Goal: Information Seeking & Learning: Understand process/instructions

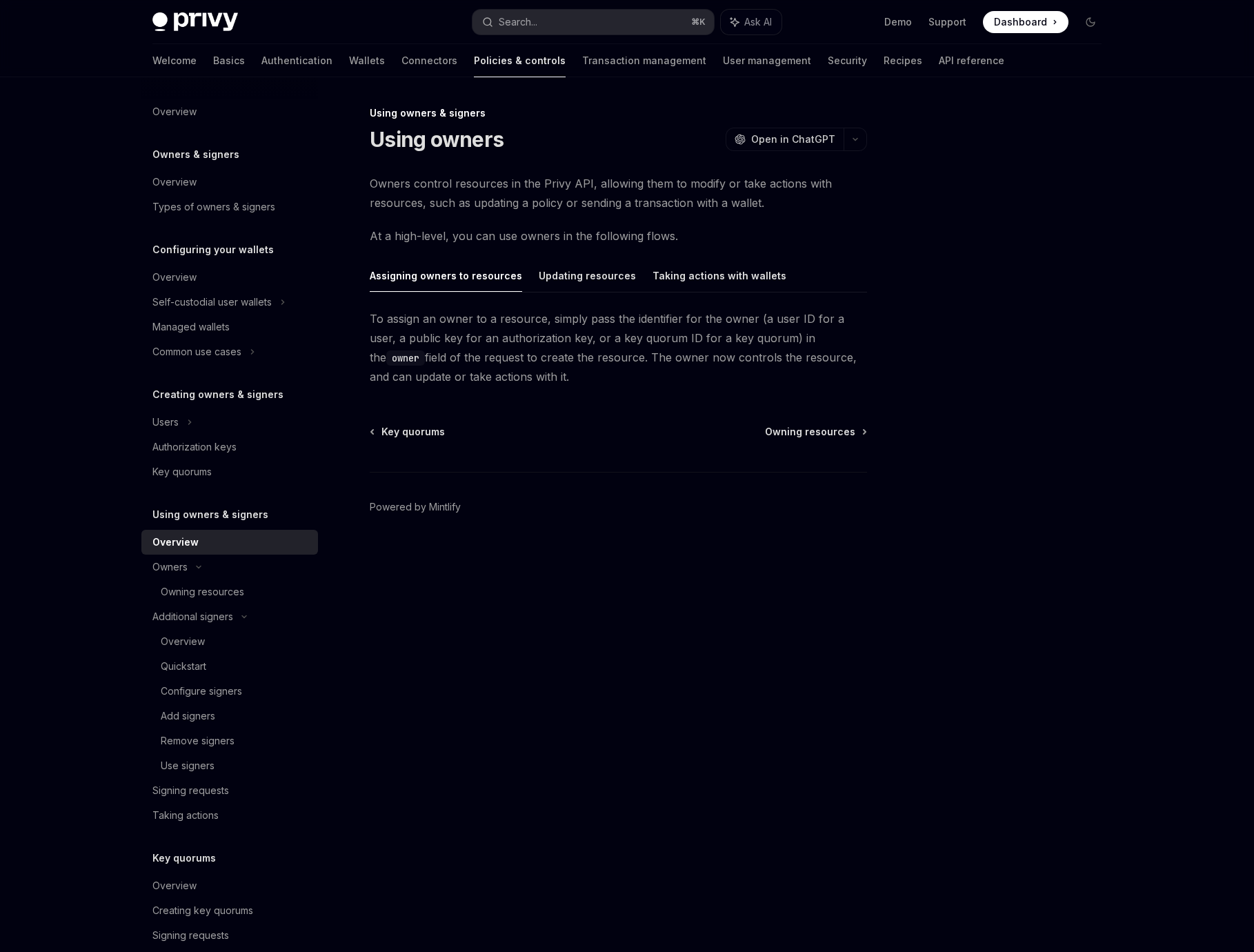
click at [598, 463] on div "Key quorums Owning resources Powered by [PERSON_NAME]" at bounding box center [618, 508] width 497 height 166
click at [235, 649] on div "Overview" at bounding box center [235, 641] width 149 height 16
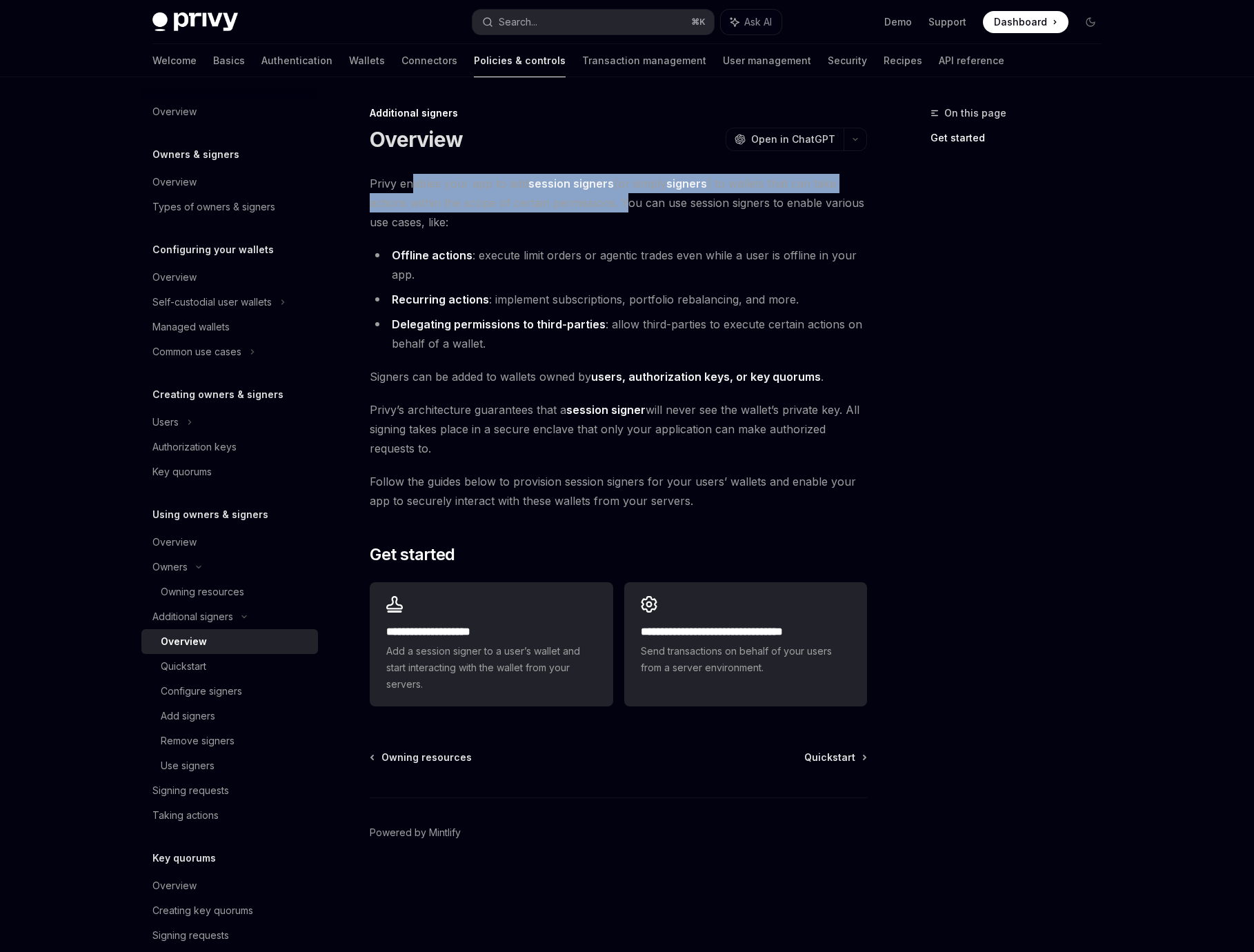
drag, startPoint x: 414, startPoint y: 187, endPoint x: 622, endPoint y: 212, distance: 209.5
click at [629, 208] on span "Privy enables your app to add session signers (or simply signers ) to wallets t…" at bounding box center [618, 203] width 497 height 58
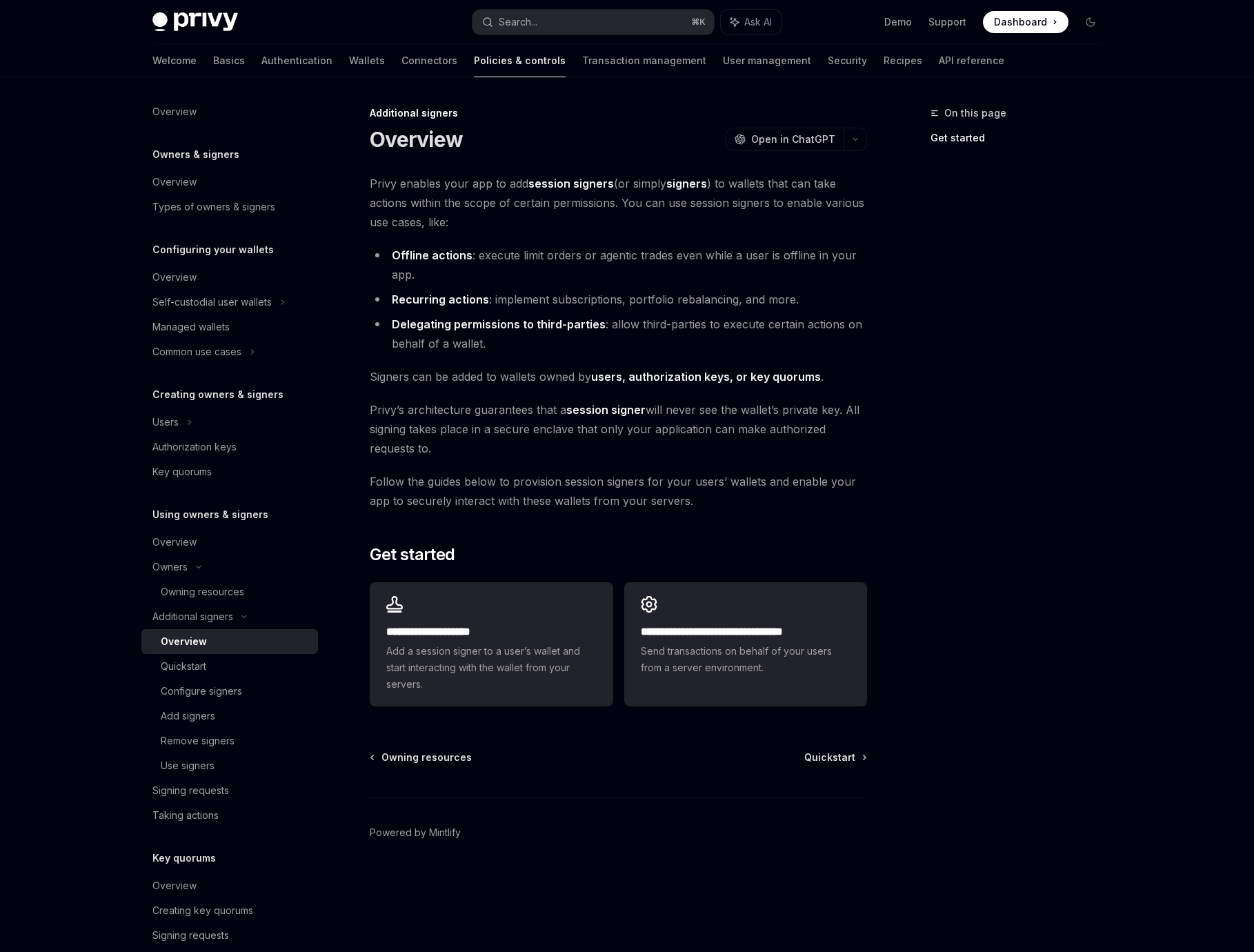
click at [522, 445] on span "[PERSON_NAME]’s architecture guarantees that a session signer will never see th…" at bounding box center [618, 429] width 497 height 58
drag, startPoint x: 370, startPoint y: 408, endPoint x: 496, endPoint y: 444, distance: 131.0
click at [496, 444] on span "[PERSON_NAME]’s architecture guarantees that a session signer will never see th…" at bounding box center [618, 429] width 497 height 58
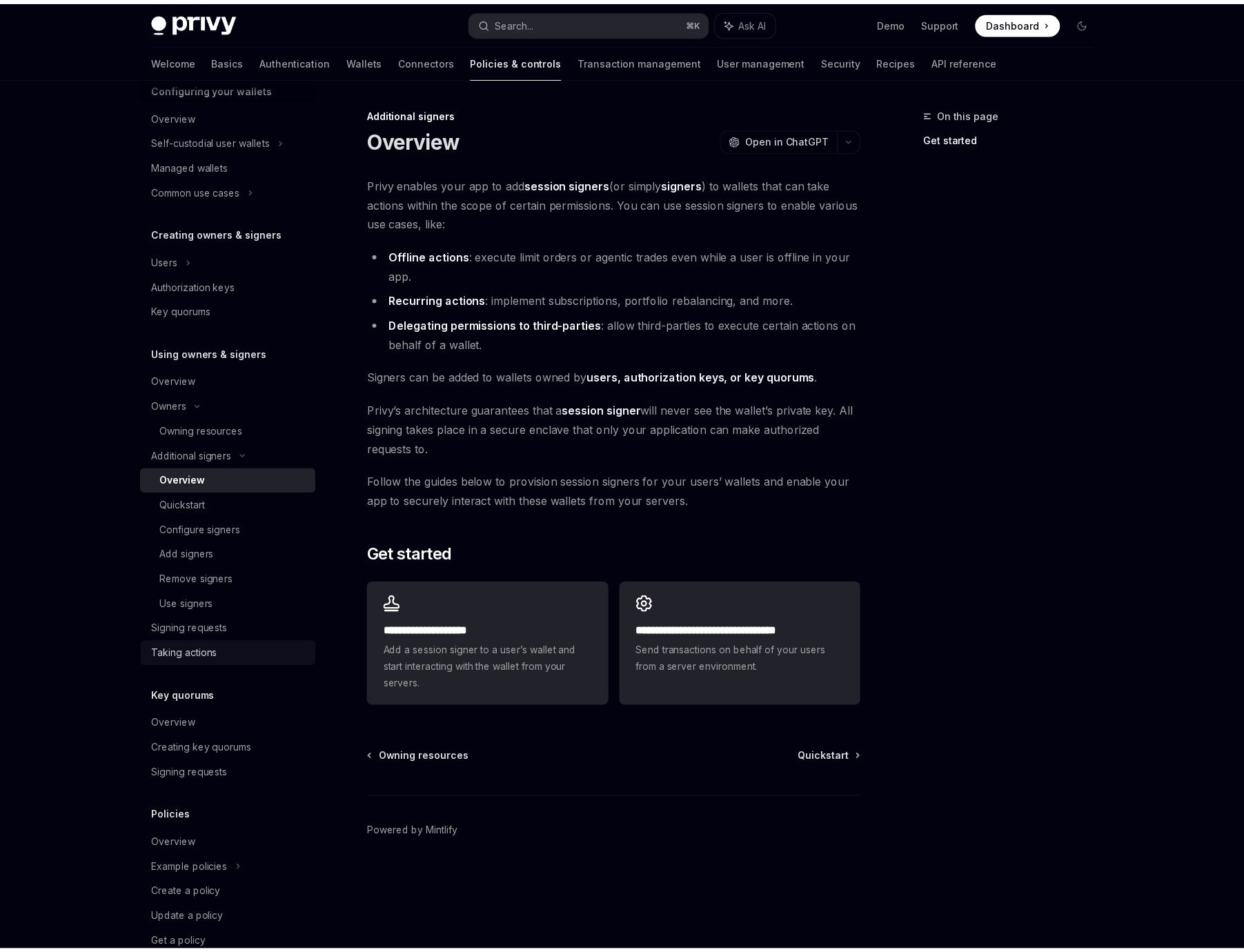
scroll to position [193, 0]
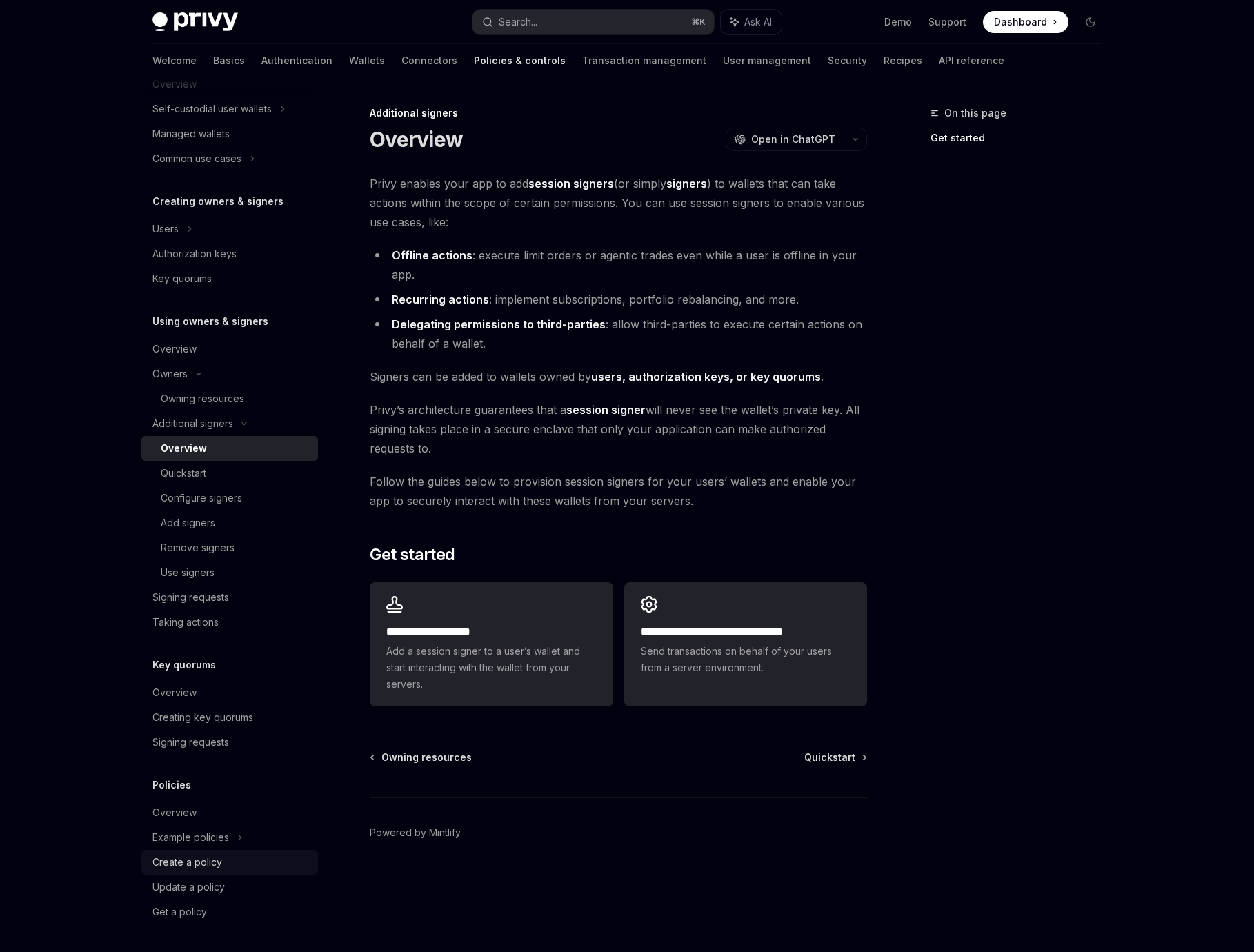
click at [209, 865] on div "Create a policy" at bounding box center [187, 862] width 70 height 16
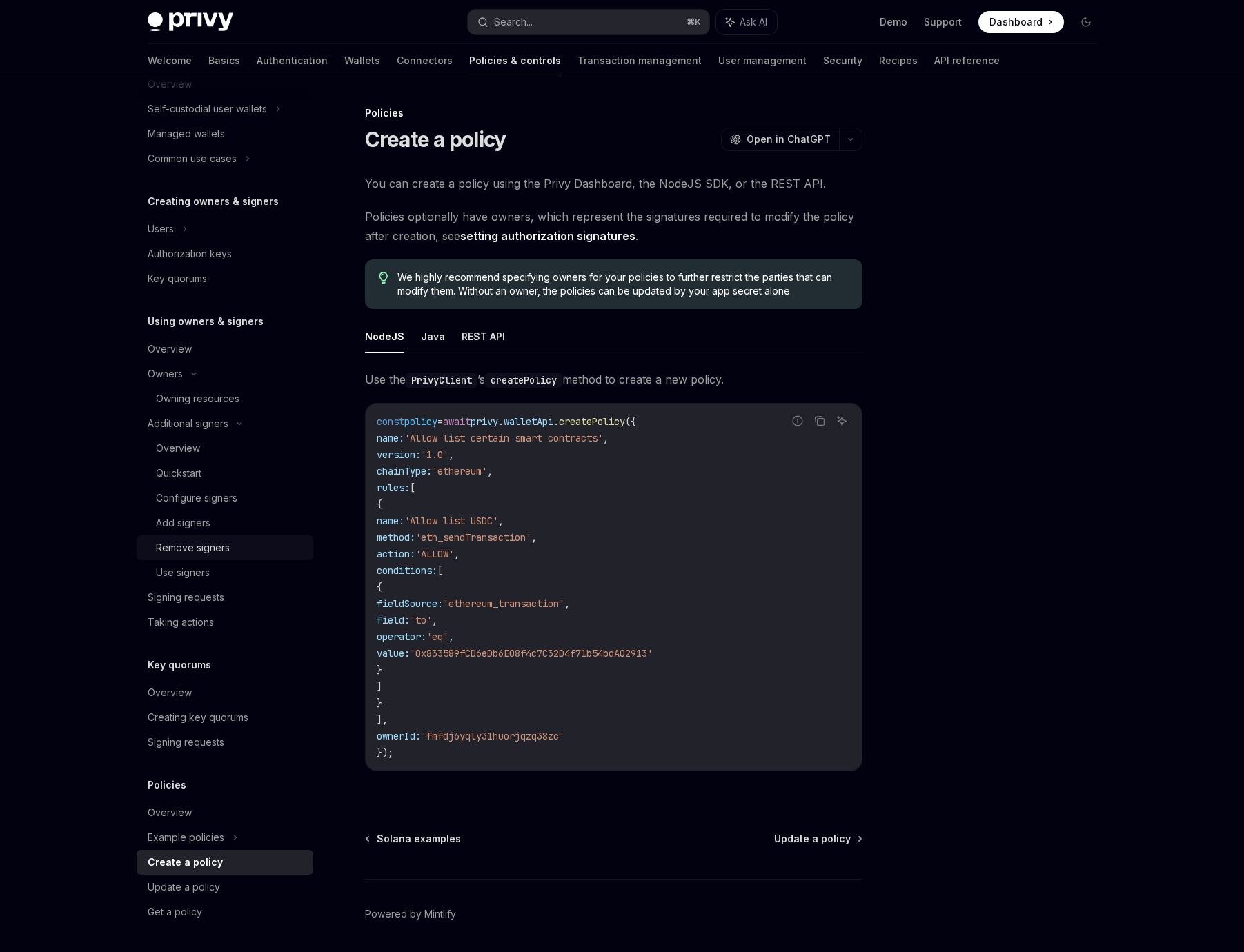
click at [194, 533] on link "Add signers" at bounding box center [225, 522] width 177 height 25
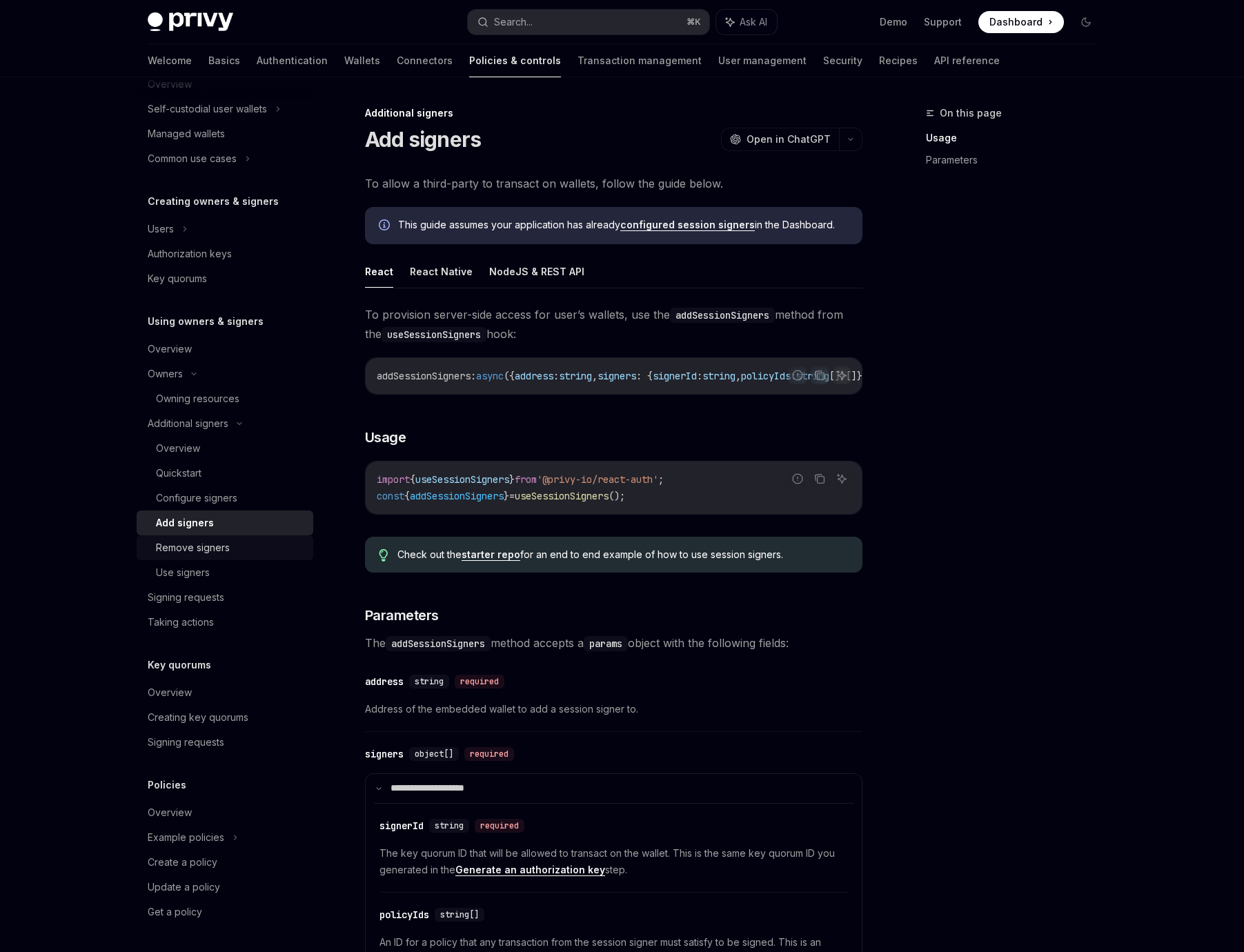
click at [233, 550] on div "Remove signers" at bounding box center [231, 547] width 149 height 16
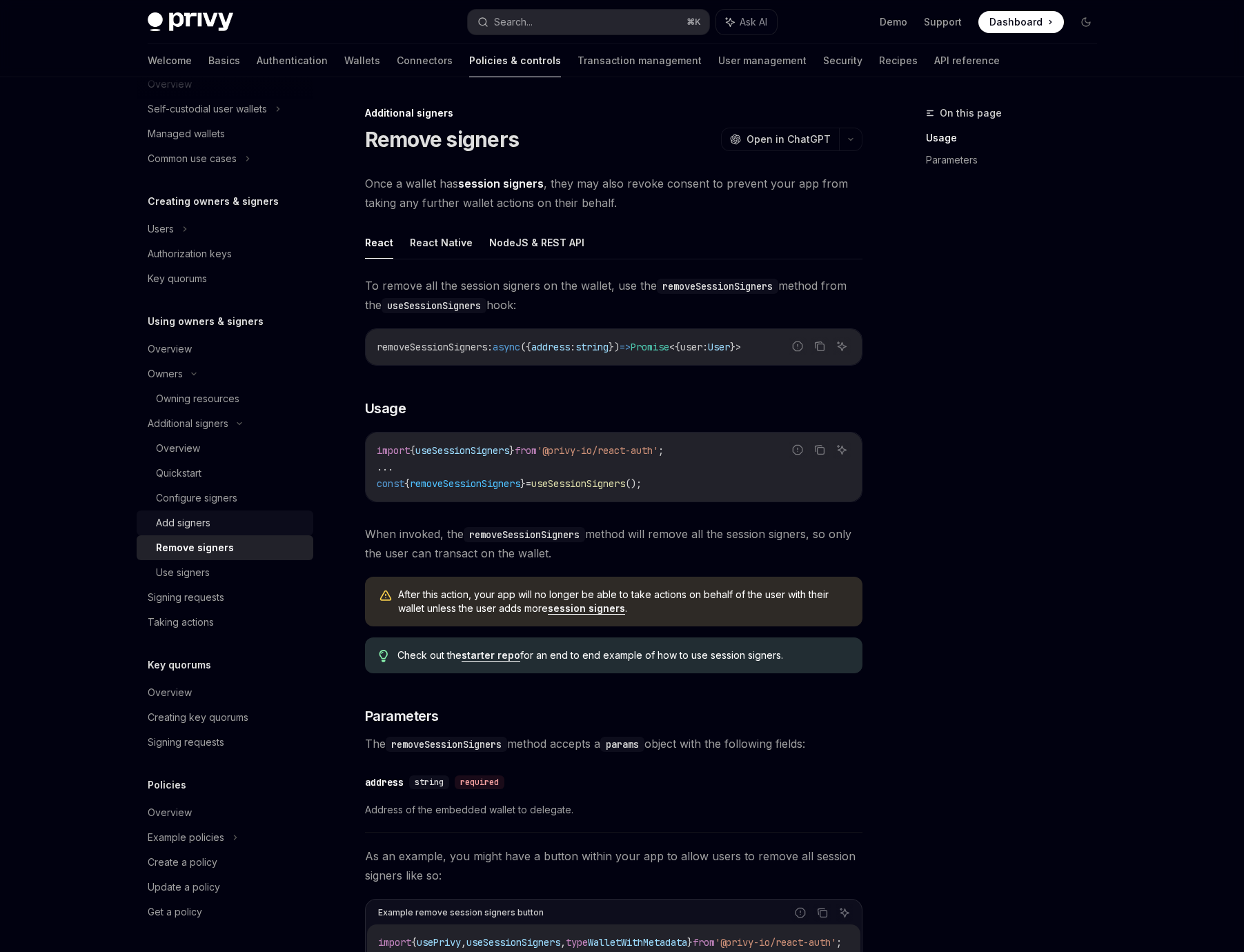
click at [224, 528] on div "Add signers" at bounding box center [231, 522] width 149 height 16
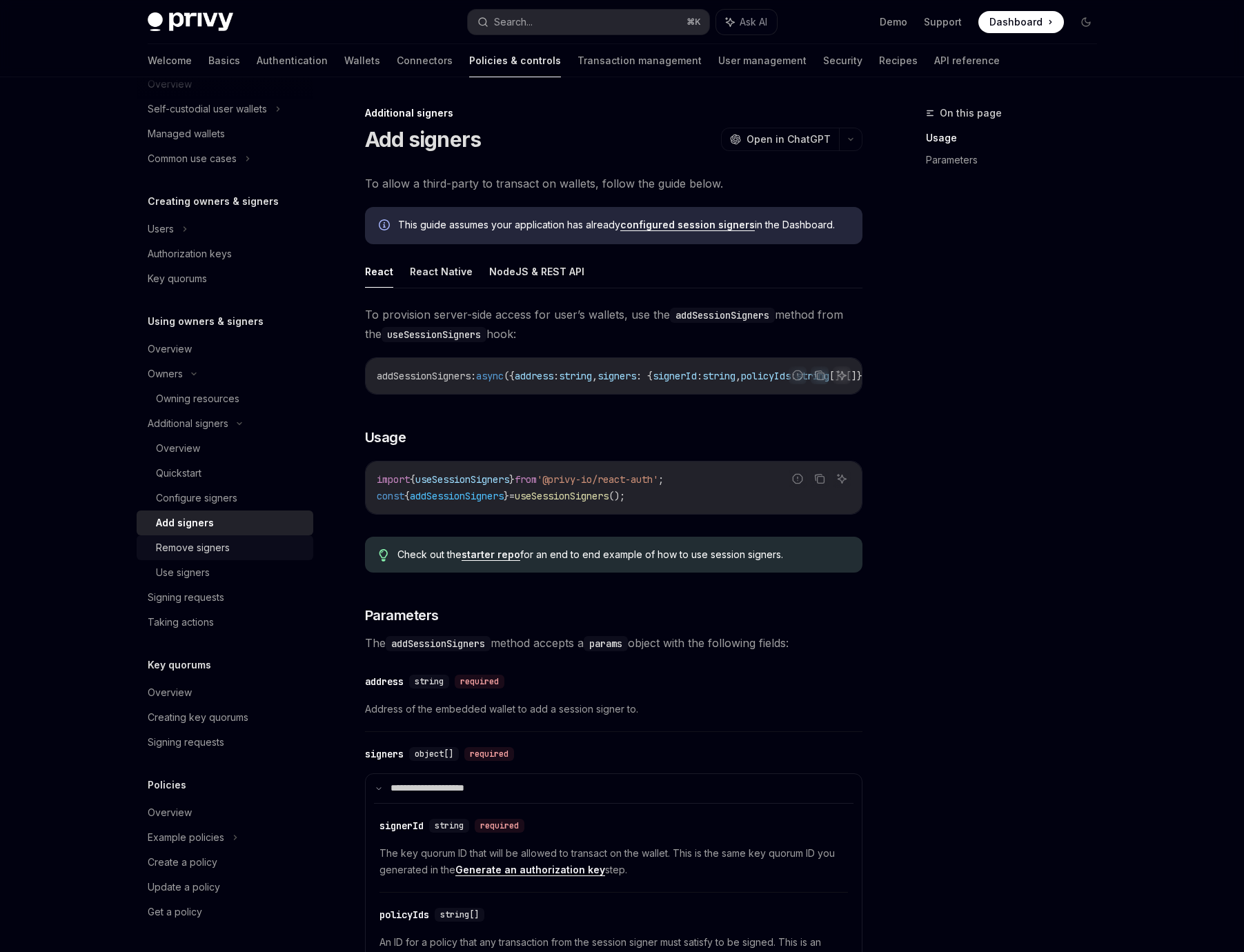
click at [229, 542] on div "Remove signers" at bounding box center [231, 547] width 149 height 16
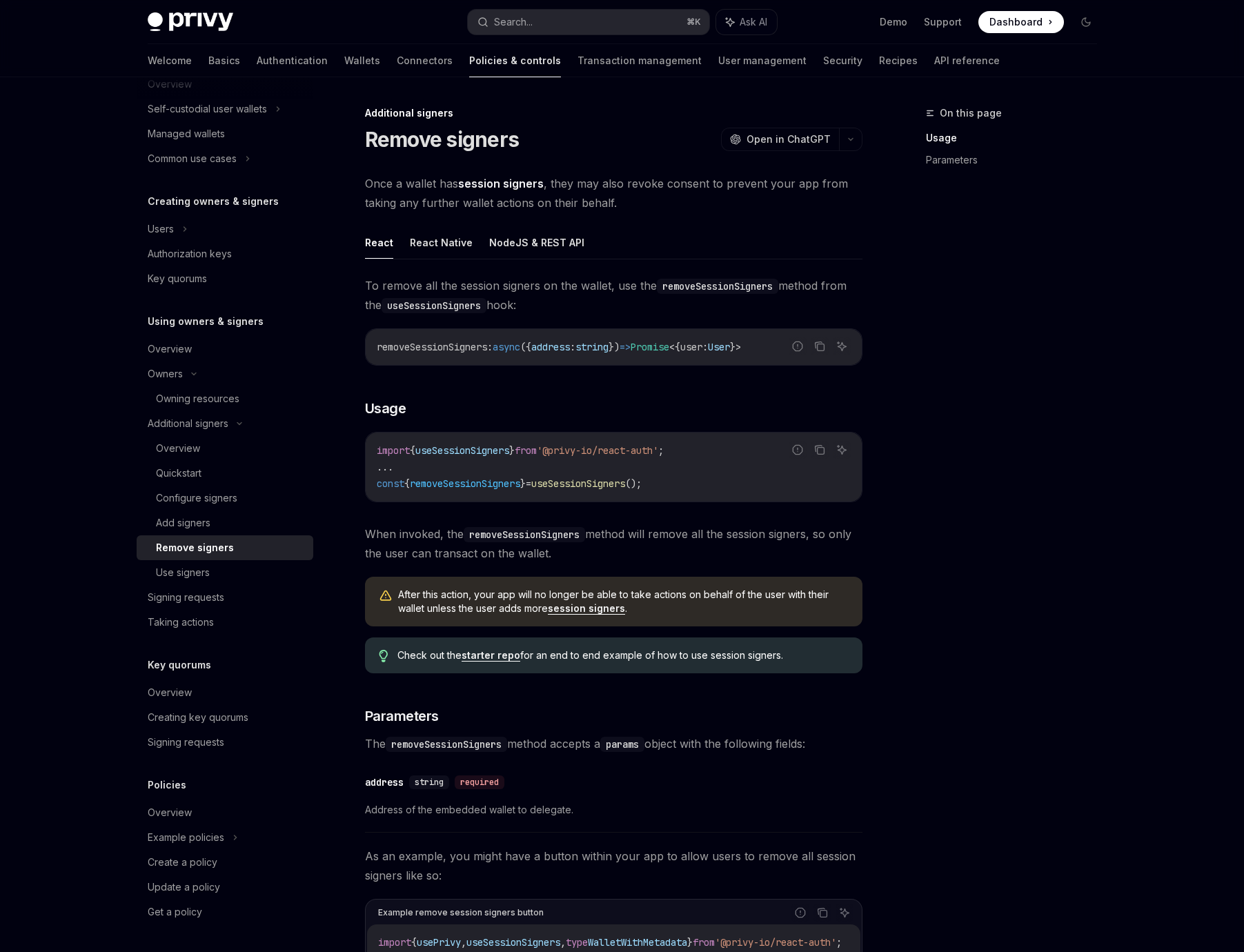
click at [982, 564] on div "On this page Usage Parameters" at bounding box center [1003, 528] width 210 height 847
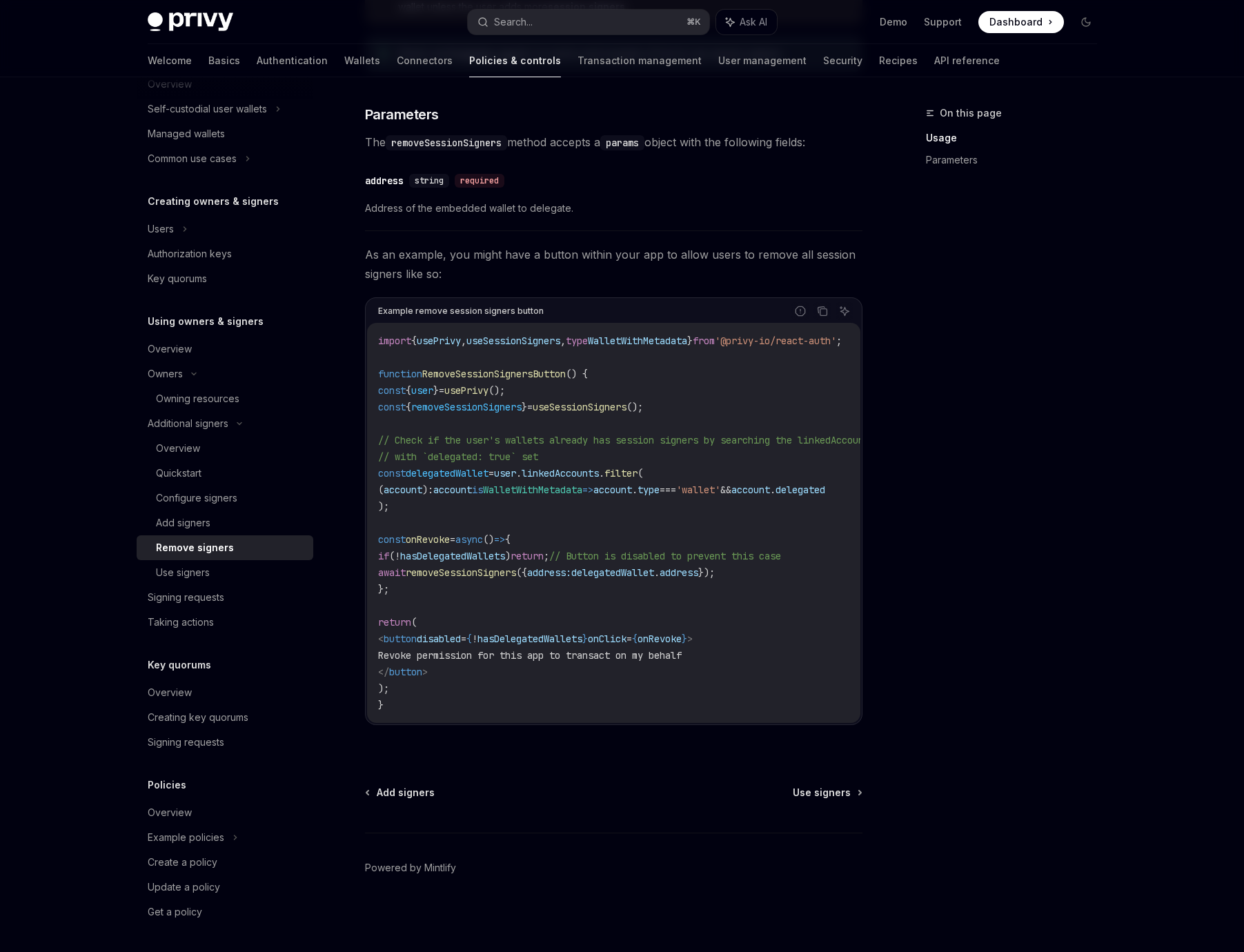
scroll to position [607, 0]
click at [908, 614] on div "On this page Usage Parameters" at bounding box center [1003, 528] width 210 height 847
click at [631, 801] on div "Add signers Use signers Powered by [PERSON_NAME]" at bounding box center [613, 868] width 497 height 166
click at [221, 392] on div "Owning resources" at bounding box center [198, 398] width 84 height 16
click at [212, 577] on div "Use signers" at bounding box center [231, 572] width 149 height 16
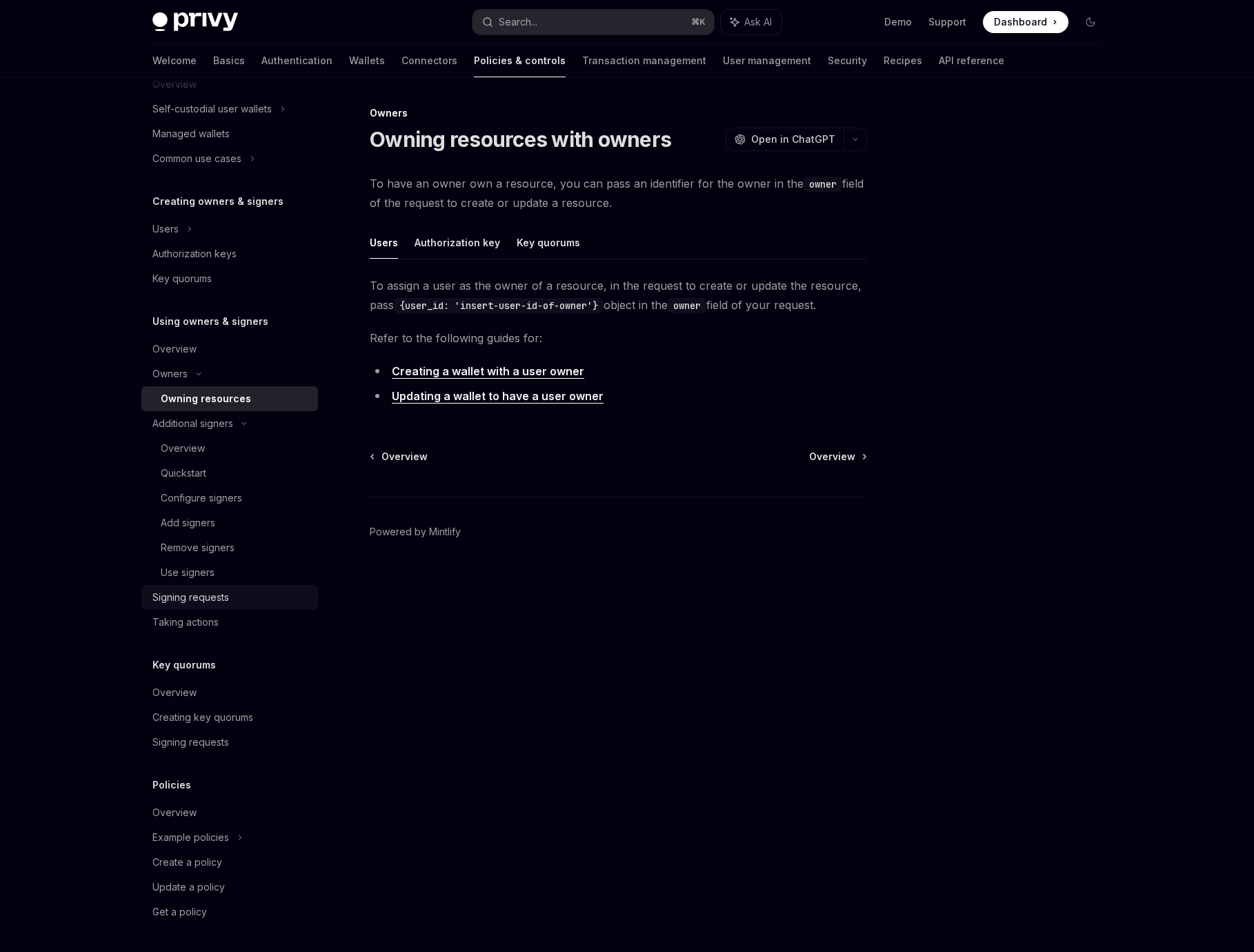
click at [208, 608] on link "Signing requests" at bounding box center [229, 597] width 177 height 25
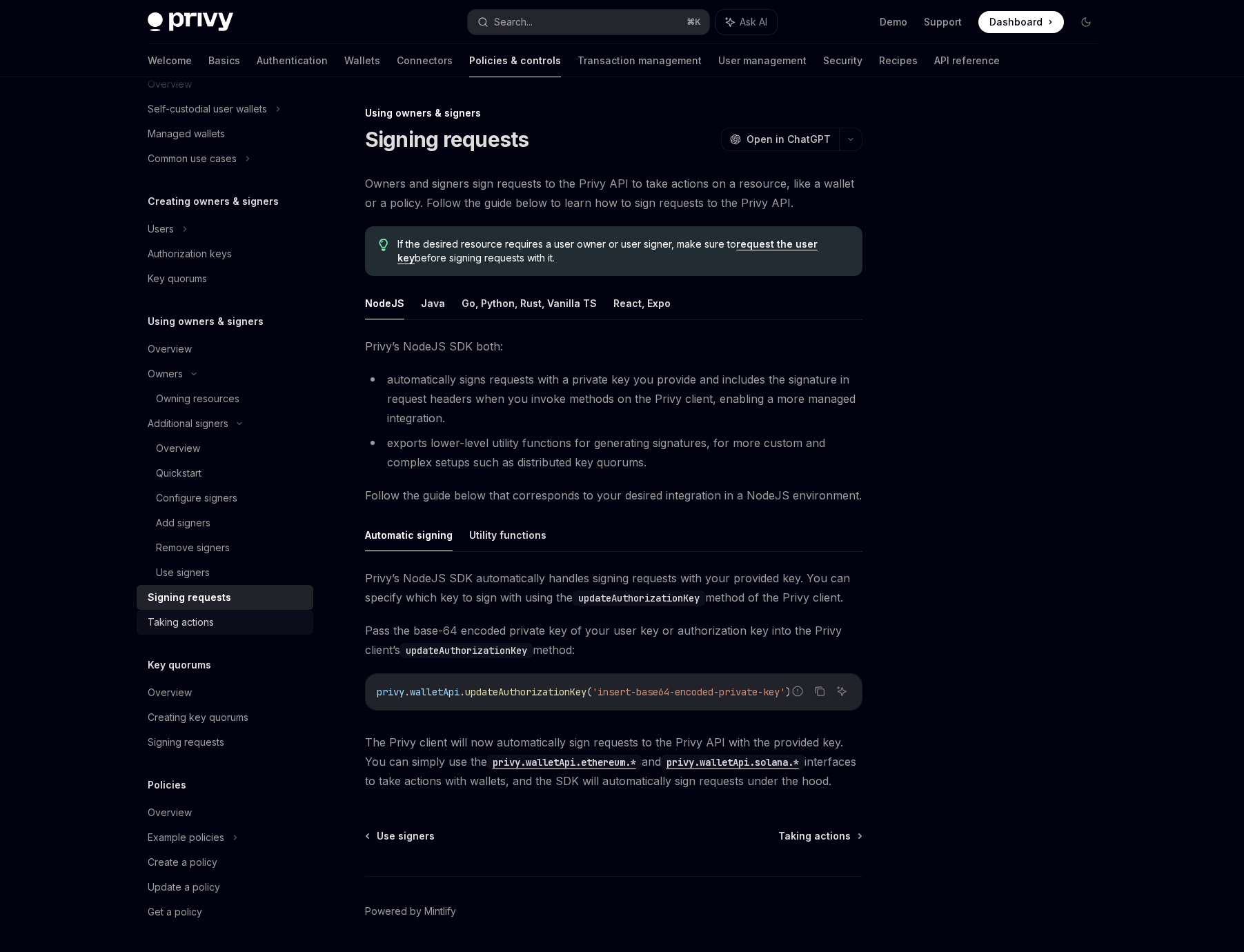
click at [211, 624] on div "Taking actions" at bounding box center [180, 621] width 66 height 16
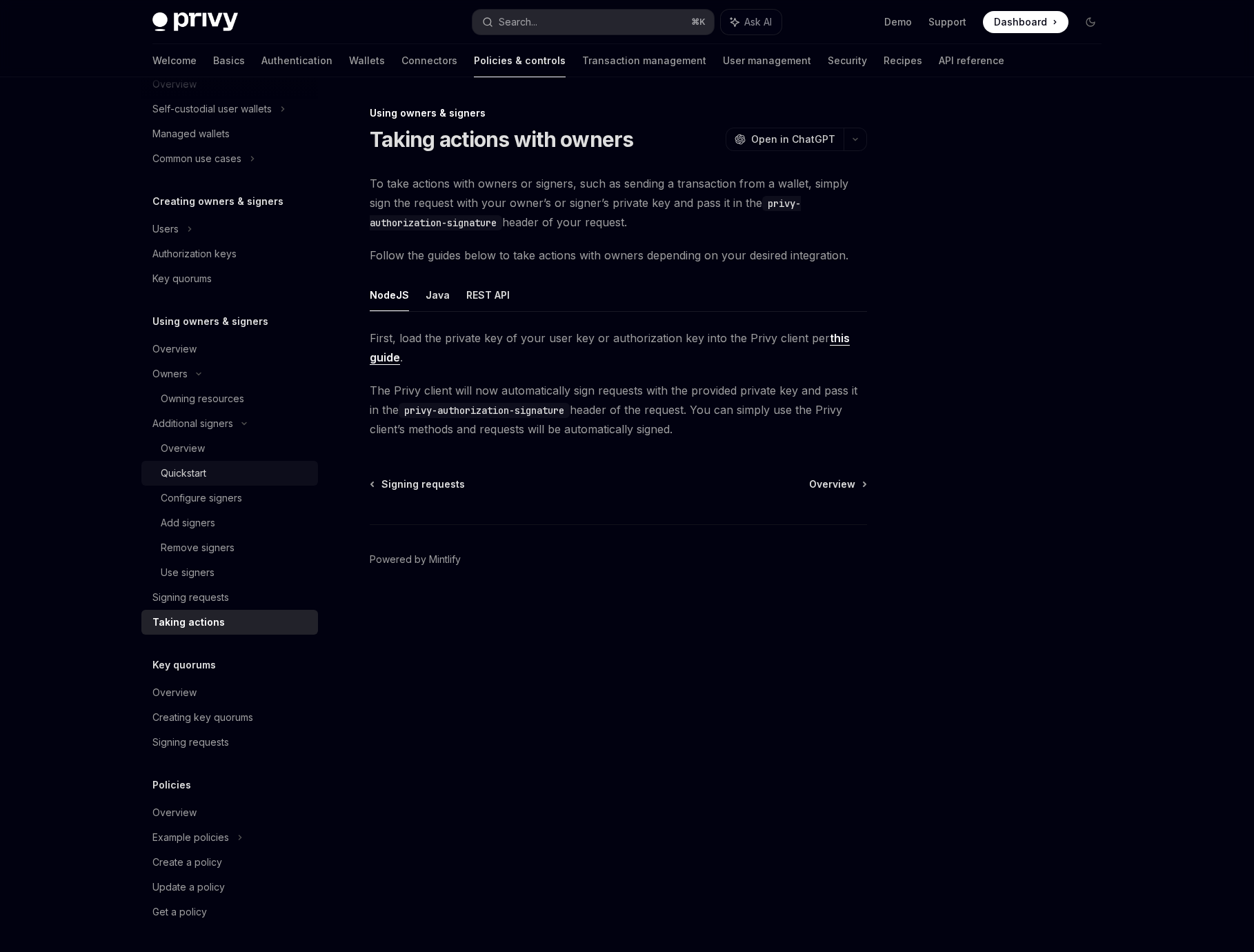
click at [239, 477] on div "Quickstart" at bounding box center [235, 472] width 149 height 16
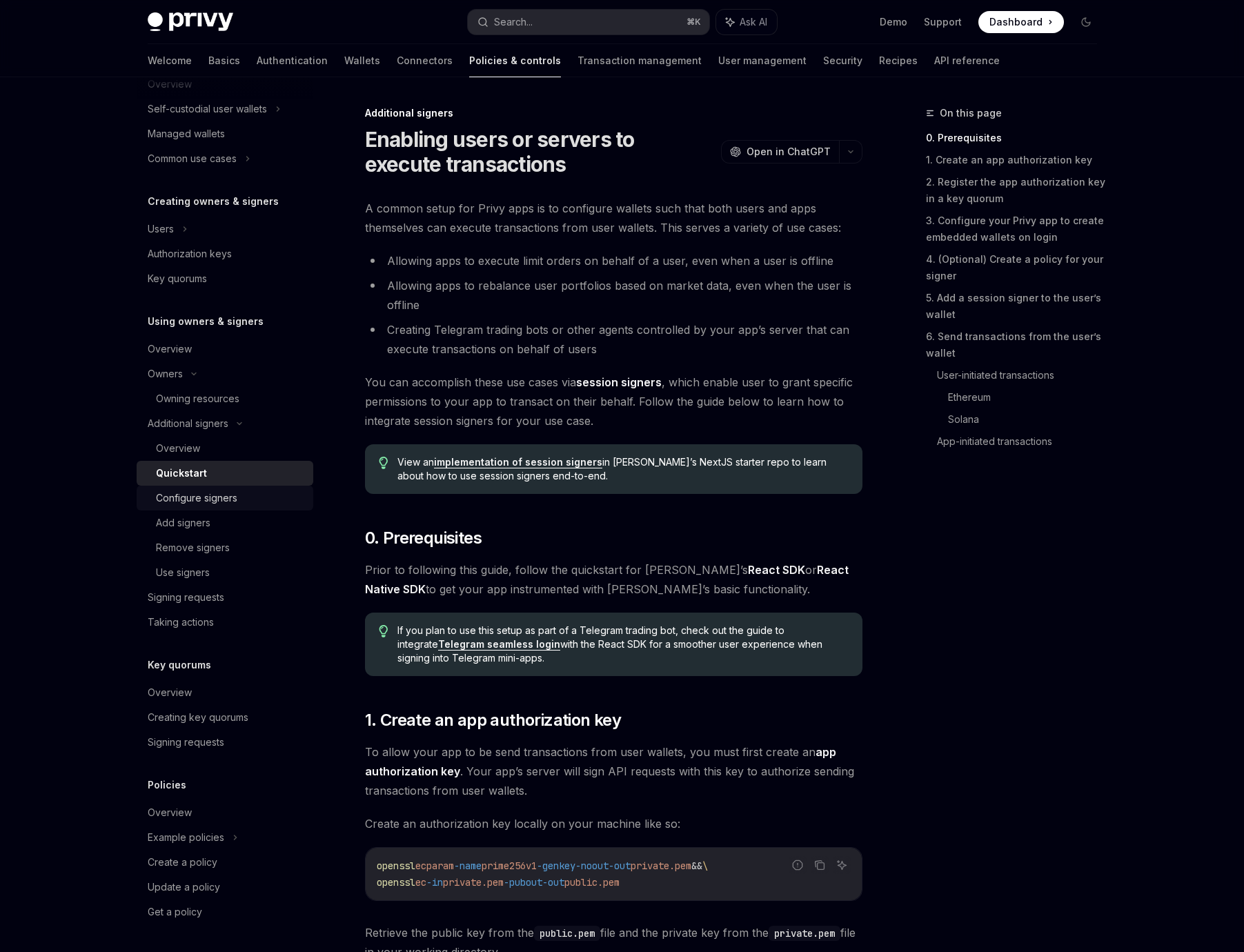
click at [241, 495] on div "Configure signers" at bounding box center [231, 497] width 149 height 16
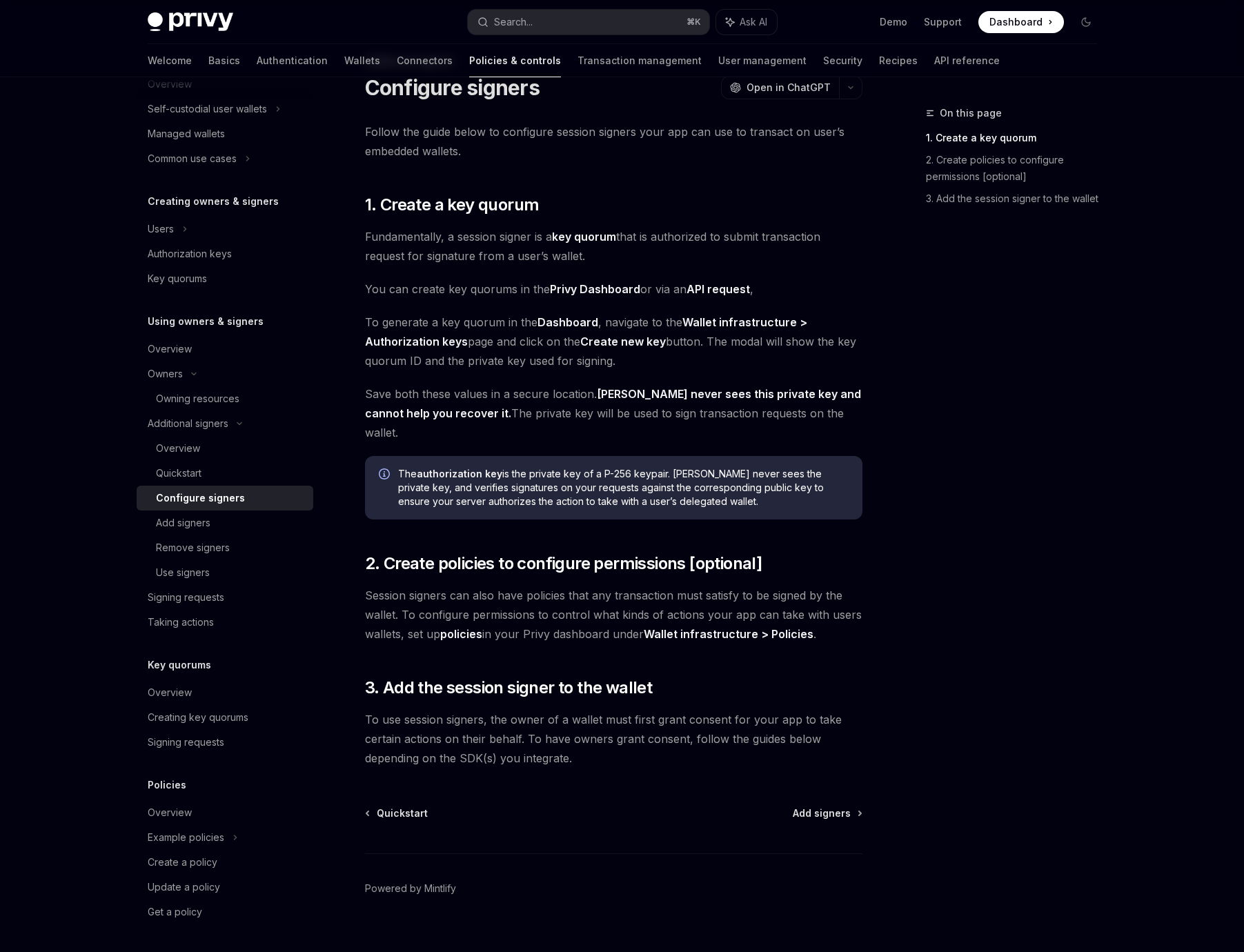
scroll to position [53, 0]
click at [490, 551] on span "2. Create policies to configure permissions [optional]" at bounding box center [563, 562] width 397 height 22
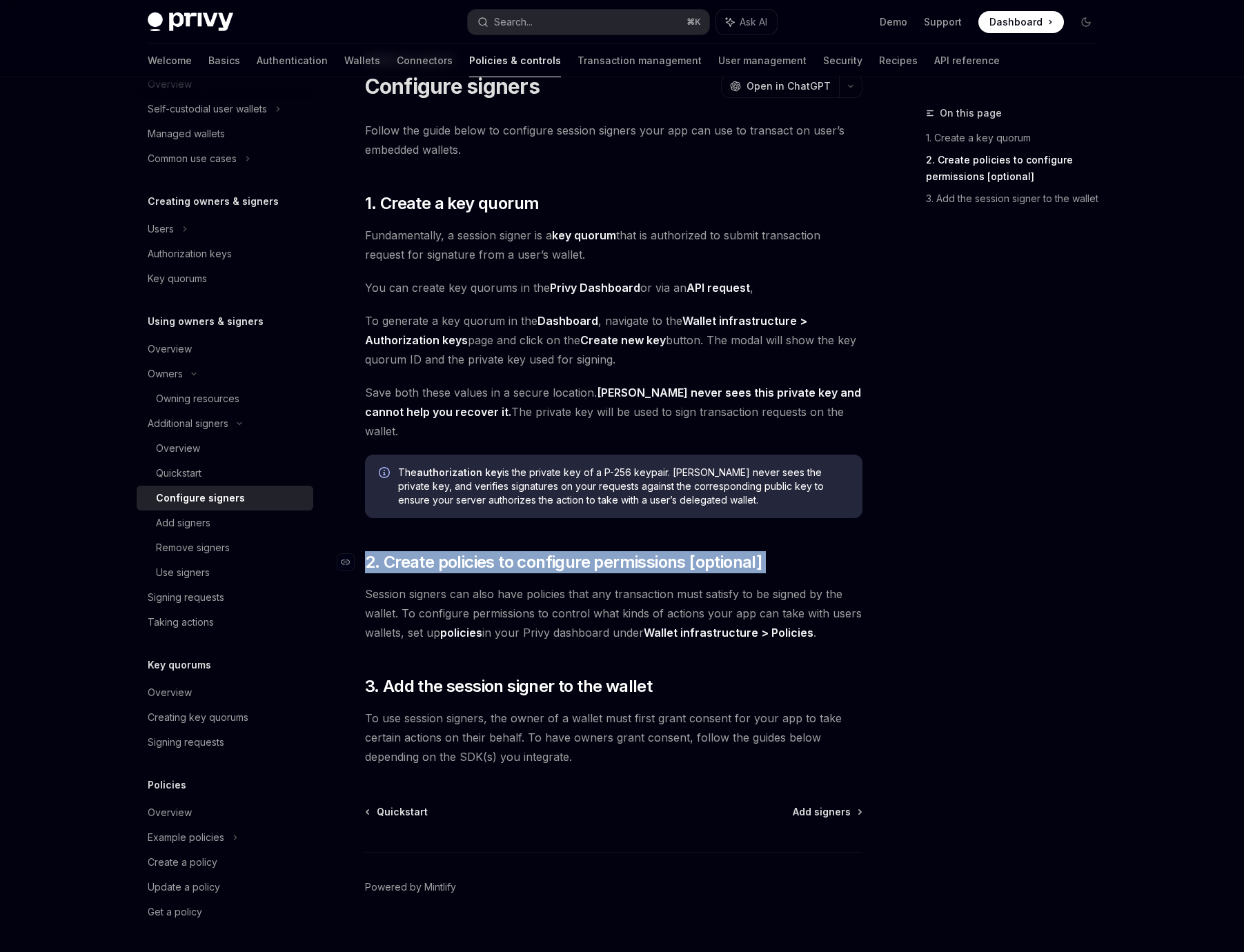
click at [490, 551] on span "2. Create policies to configure permissions [optional]" at bounding box center [563, 562] width 397 height 22
click at [734, 683] on div "Follow the guide below to configure session signers your app can use to transac…" at bounding box center [613, 443] width 497 height 646
type textarea "*"
